Goal: Navigation & Orientation: Go to known website

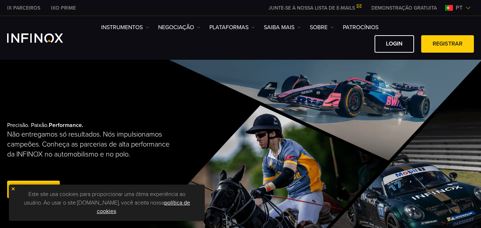
click at [401, 41] on link "Login" at bounding box center [393, 43] width 39 height 17
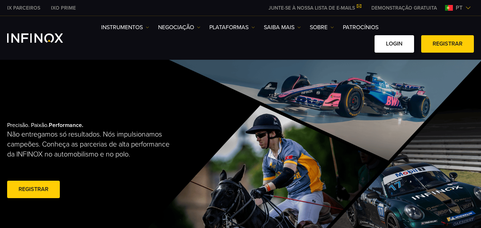
drag, startPoint x: 0, startPoint y: 0, endPoint x: 401, endPoint y: 41, distance: 403.1
click at [401, 41] on link "Login" at bounding box center [393, 43] width 39 height 17
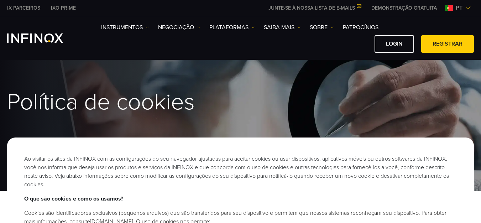
click at [390, 31] on div "Instrumentos Instrumentos Contas corporativas" at bounding box center [287, 38] width 373 height 30
click at [393, 41] on link "Login" at bounding box center [393, 43] width 39 height 17
click at [378, 51] on link "Login" at bounding box center [393, 43] width 39 height 17
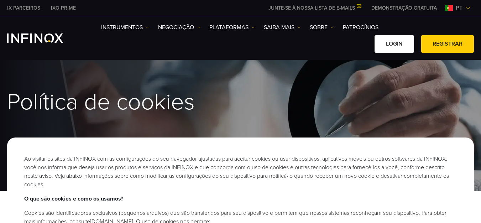
click at [378, 51] on link "Login" at bounding box center [393, 43] width 39 height 17
